Goal: Check status: Check status

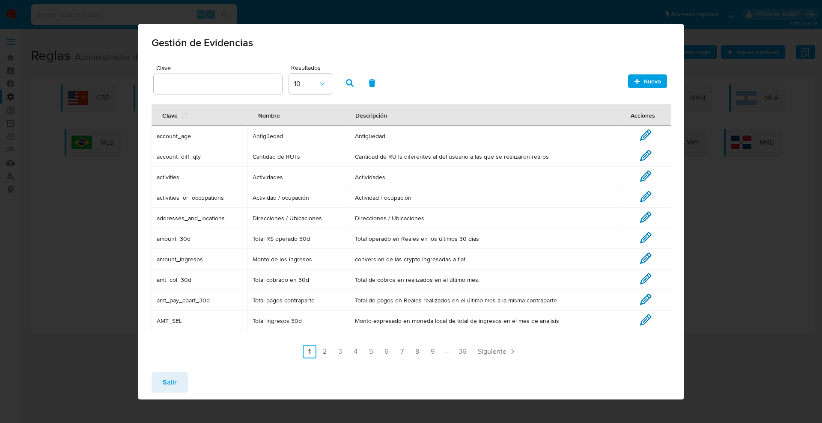
click at [165, 386] on span "Salir" at bounding box center [170, 382] width 14 height 19
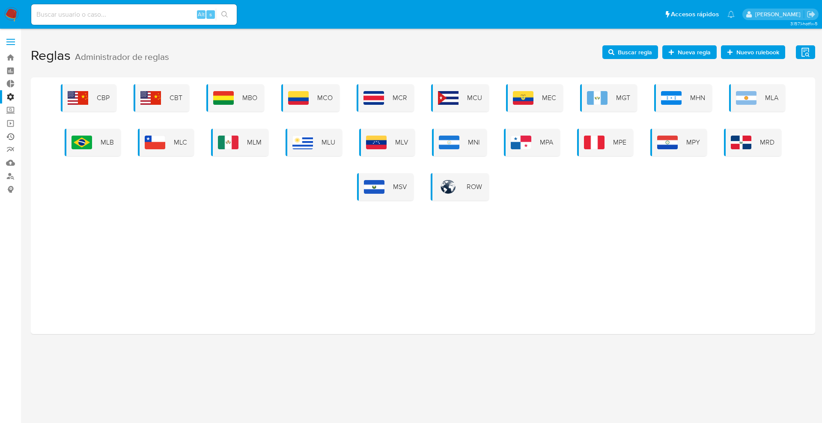
click at [10, 139] on link "Ejecuciones automáticas" at bounding box center [51, 136] width 102 height 13
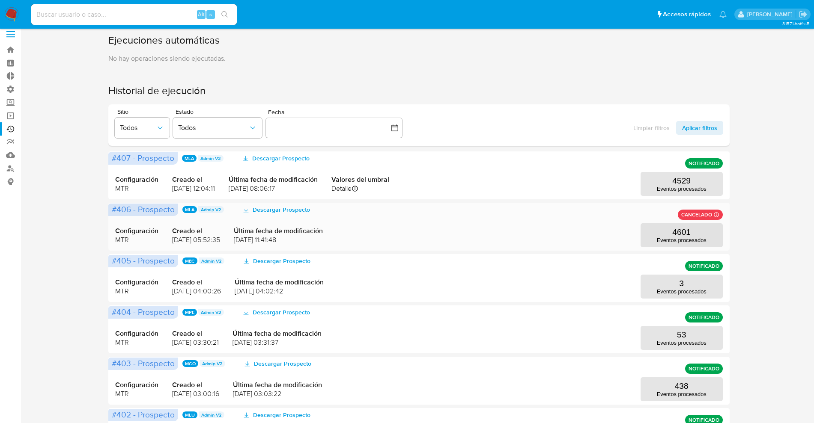
scroll to position [53, 0]
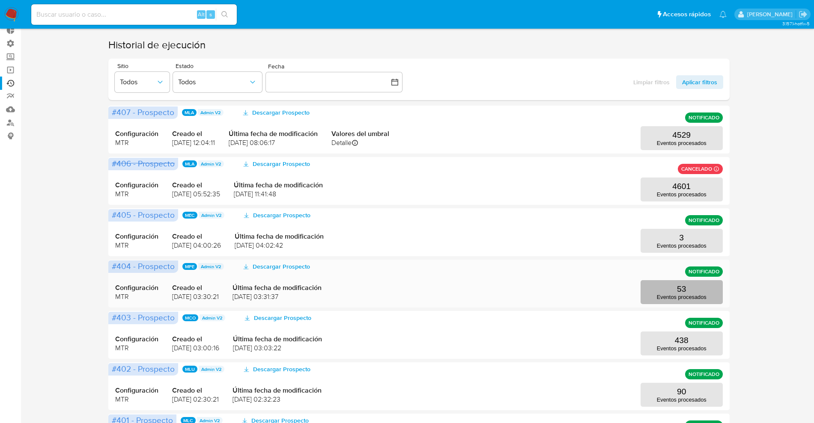
click at [662, 298] on p "Eventos procesados" at bounding box center [682, 297] width 50 height 6
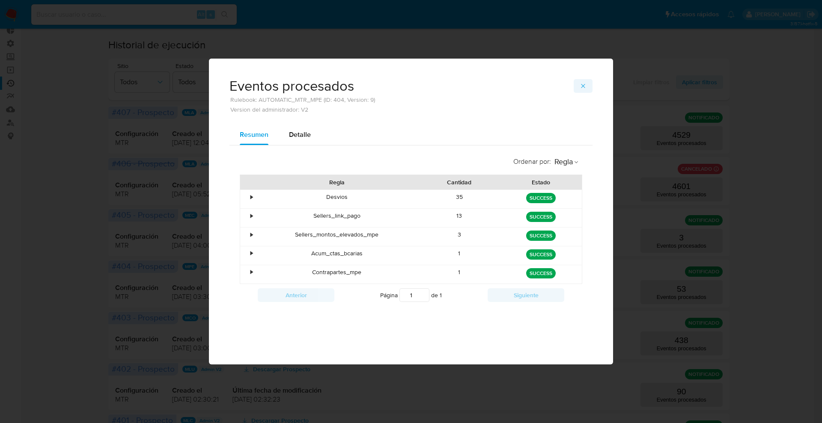
drag, startPoint x: 708, startPoint y: 103, endPoint x: 579, endPoint y: 83, distance: 130.8
click at [703, 102] on div "Eventos procesados Rulebook: AUTOMATIC_MTR_MPE (ID: 404, Version: 9) Version de…" at bounding box center [411, 211] width 822 height 423
click at [587, 83] on button "button" at bounding box center [582, 86] width 19 height 14
